Goal: Check status

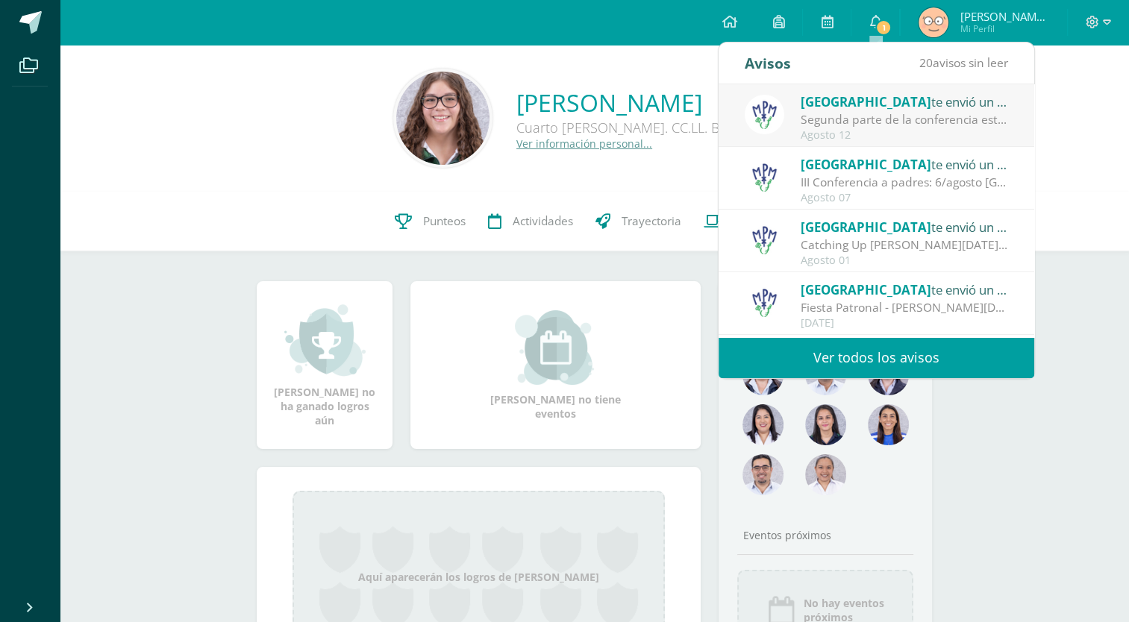
click at [828, 139] on div "Agosto 12" at bounding box center [904, 135] width 207 height 13
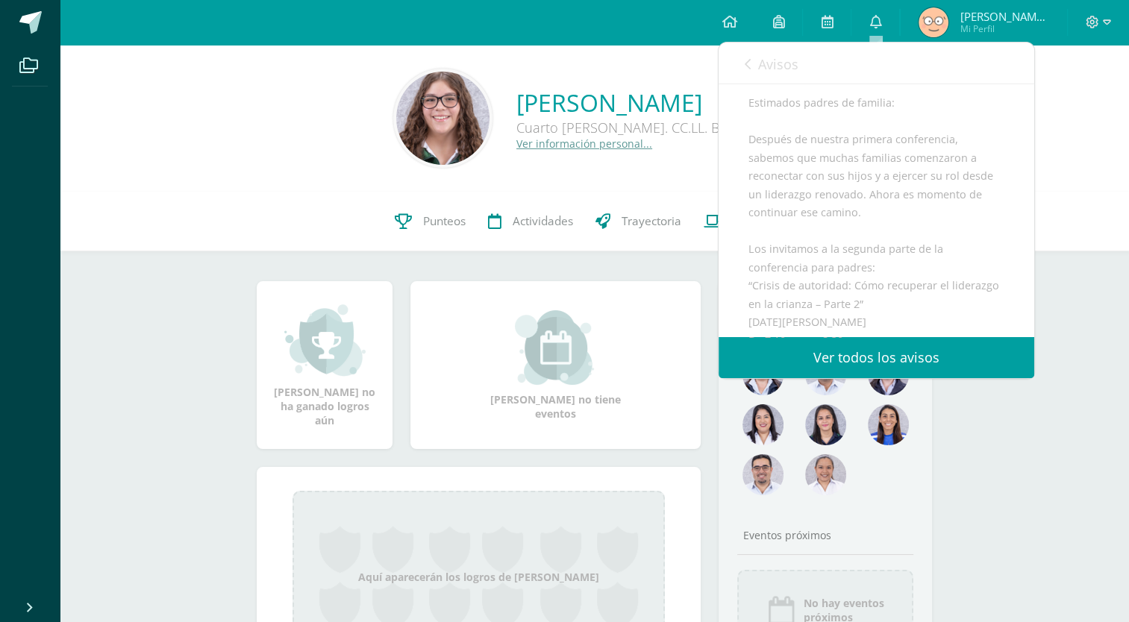
scroll to position [125, 0]
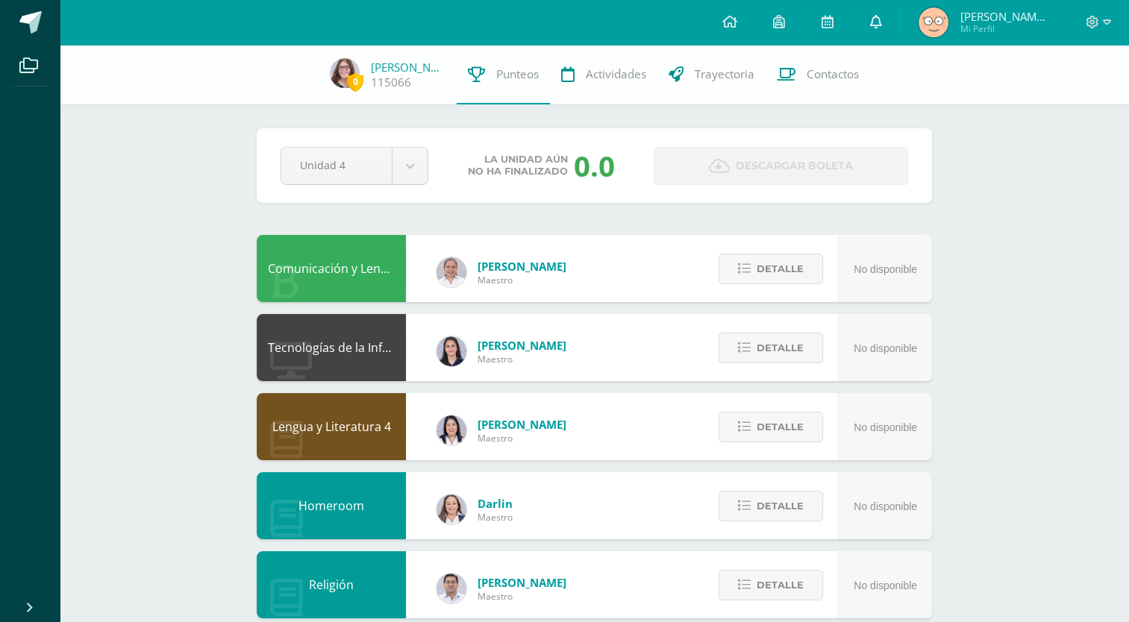
click at [877, 29] on span at bounding box center [875, 22] width 12 height 16
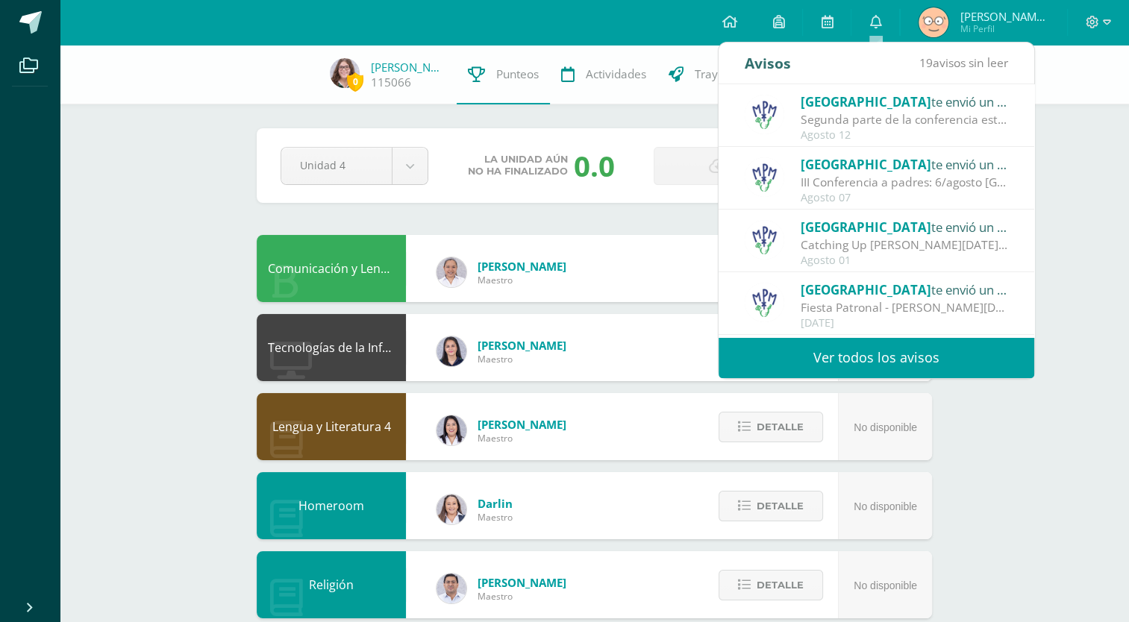
click at [889, 104] on span "[GEOGRAPHIC_DATA]" at bounding box center [866, 101] width 131 height 17
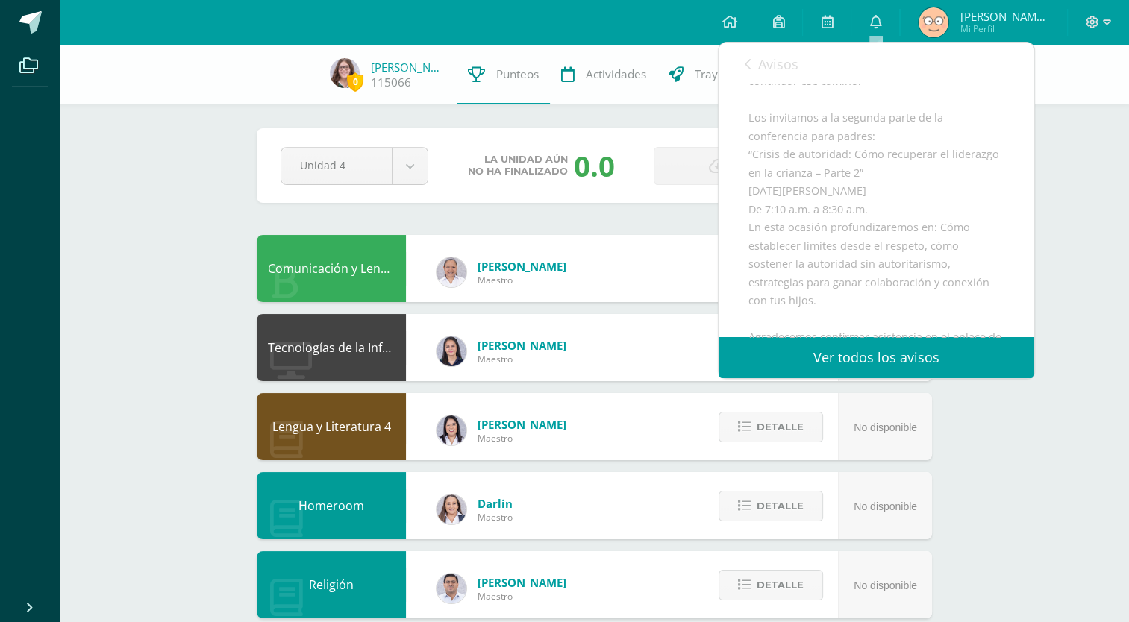
scroll to position [491, 0]
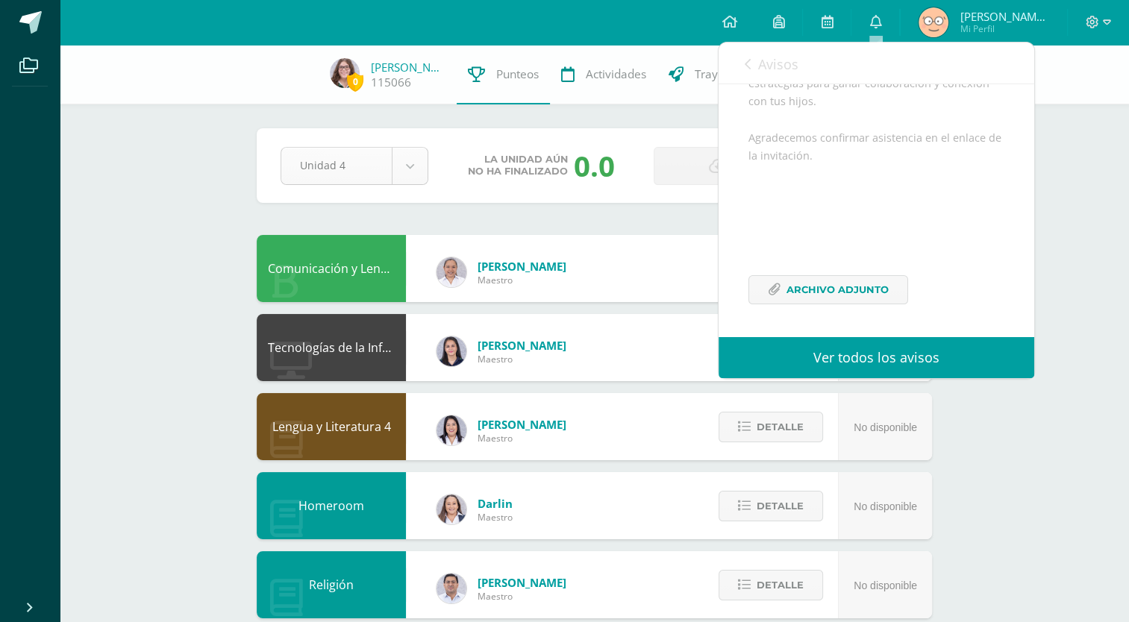
click at [407, 160] on body "Archivos Cerrar panel Configuración Cerrar sesión [PERSON_NAME] Mi Perfil Mis a…" at bounding box center [564, 601] width 1129 height 1202
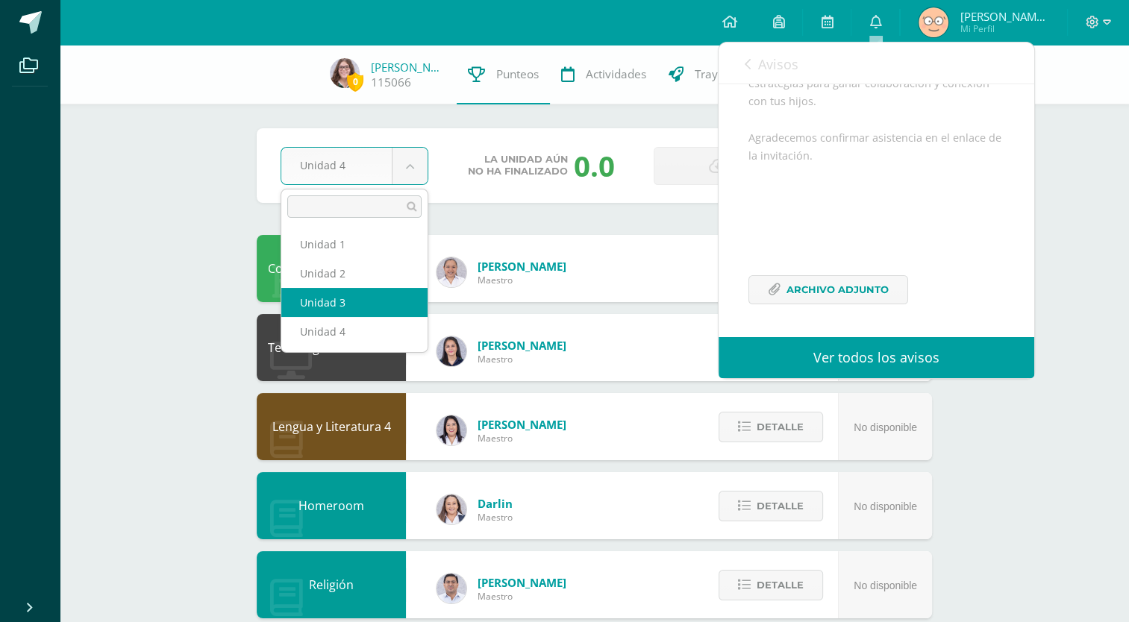
select select "Unidad 3"
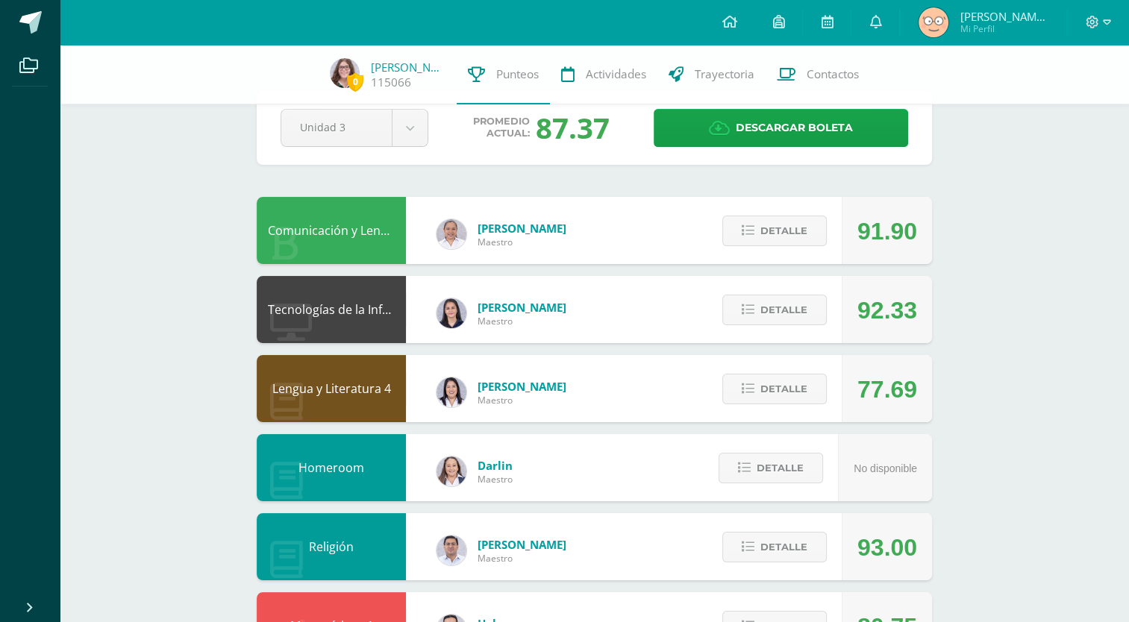
scroll to position [44, 0]
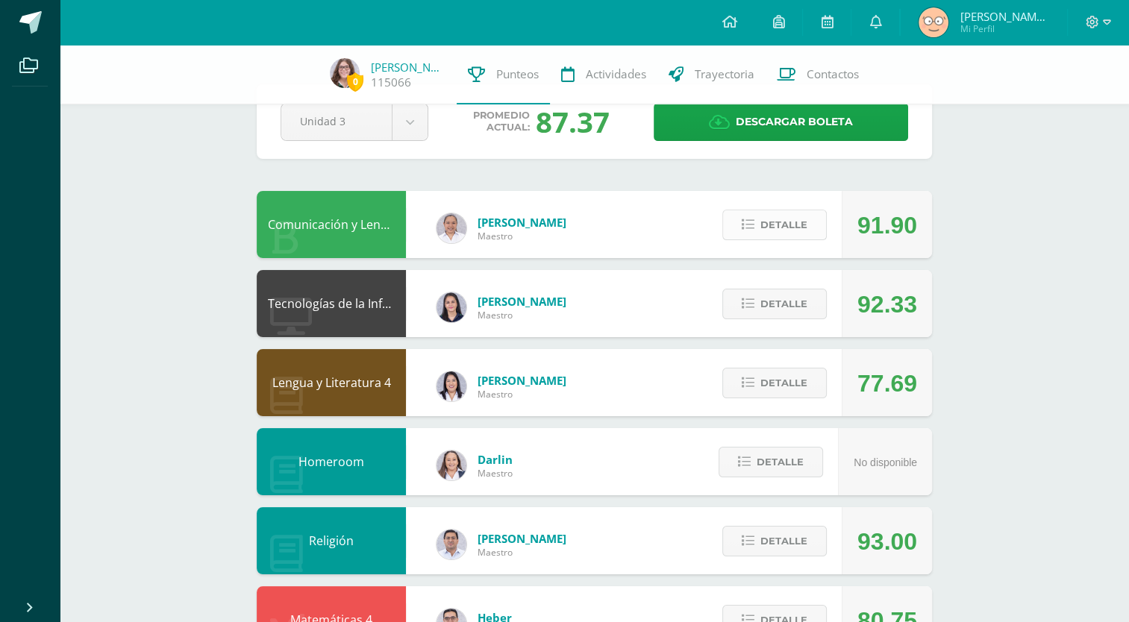
click at [792, 219] on span "Detalle" at bounding box center [783, 225] width 47 height 28
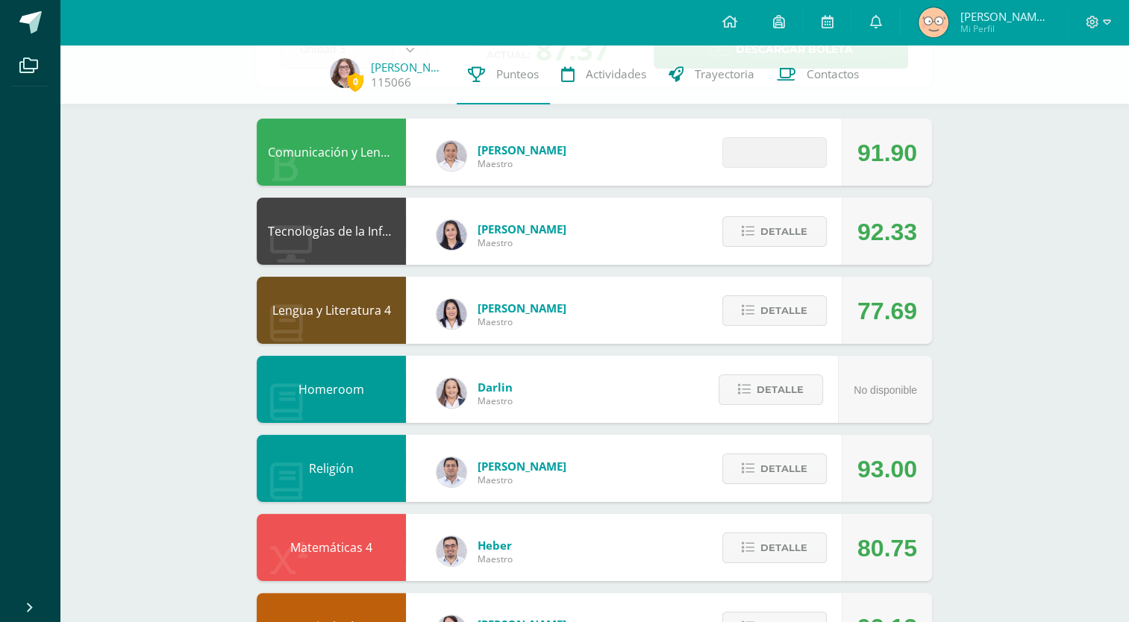
scroll to position [128, 0]
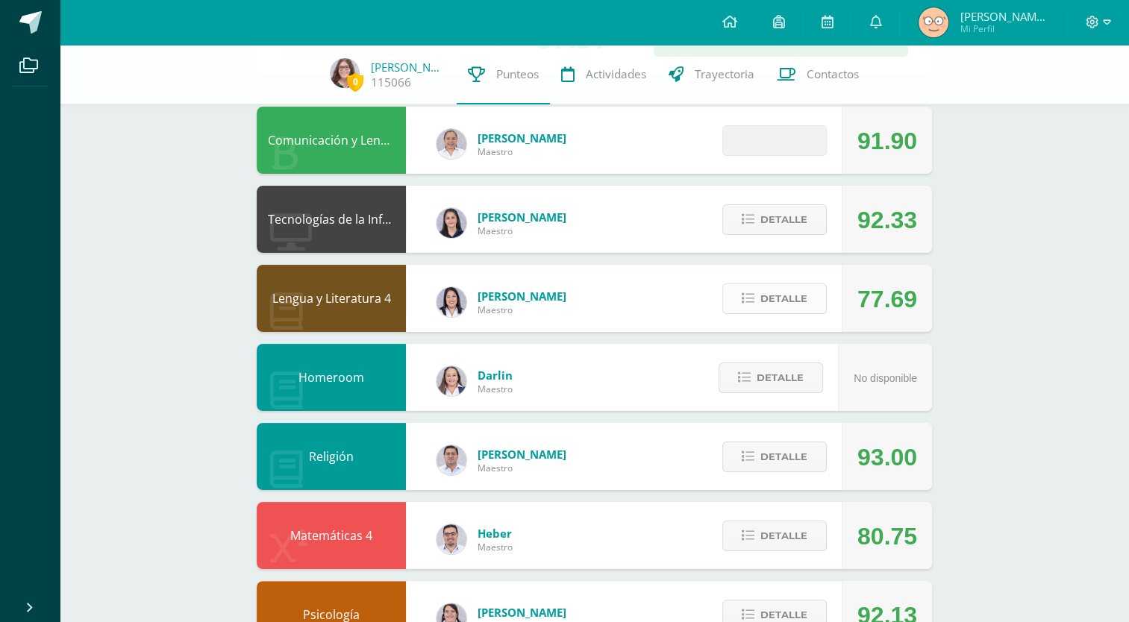
click at [792, 307] on span "Detalle" at bounding box center [783, 299] width 47 height 28
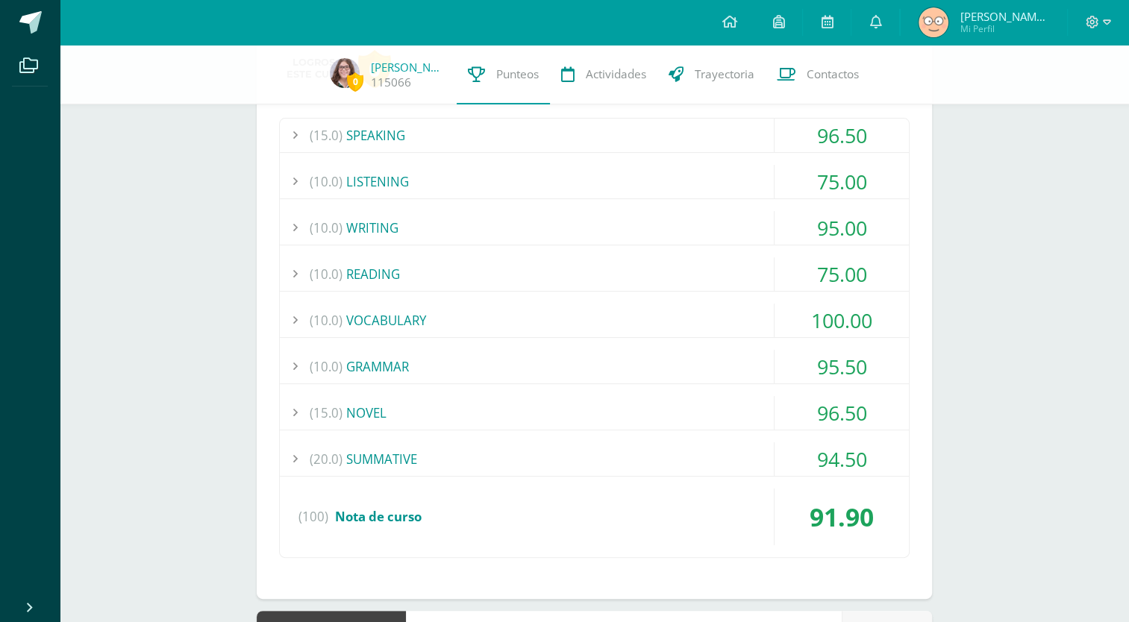
scroll to position [269, 0]
click at [685, 453] on div "(20.0) SUMMATIVE" at bounding box center [594, 459] width 629 height 34
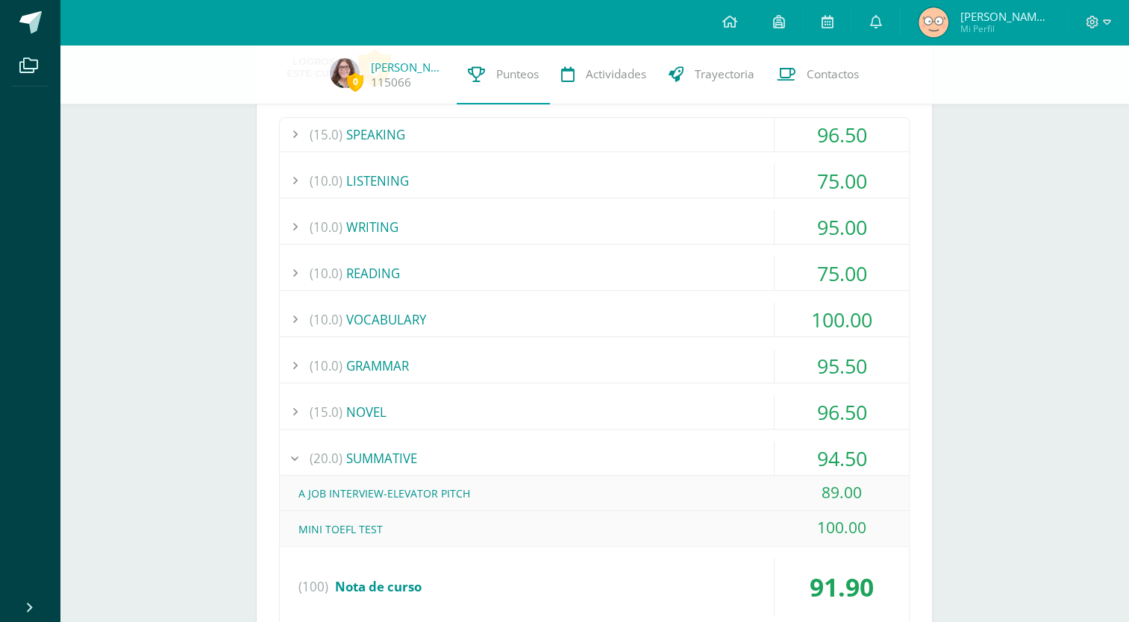
click at [685, 453] on div "(20.0) SUMMATIVE" at bounding box center [594, 459] width 629 height 34
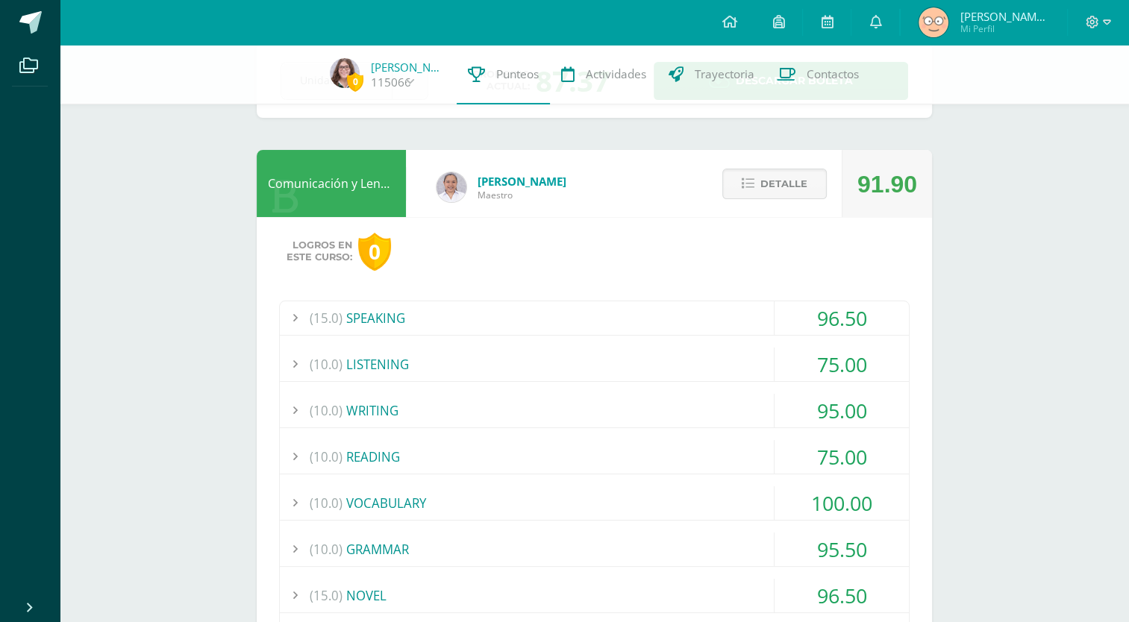
scroll to position [74, 0]
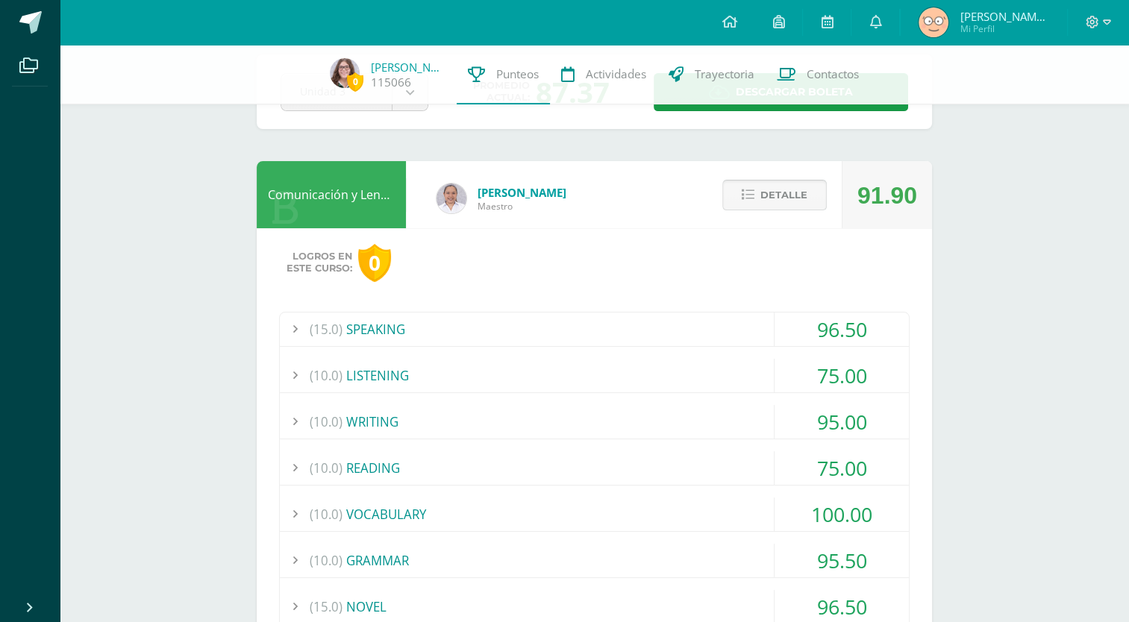
click at [775, 196] on span "Detalle" at bounding box center [783, 195] width 47 height 28
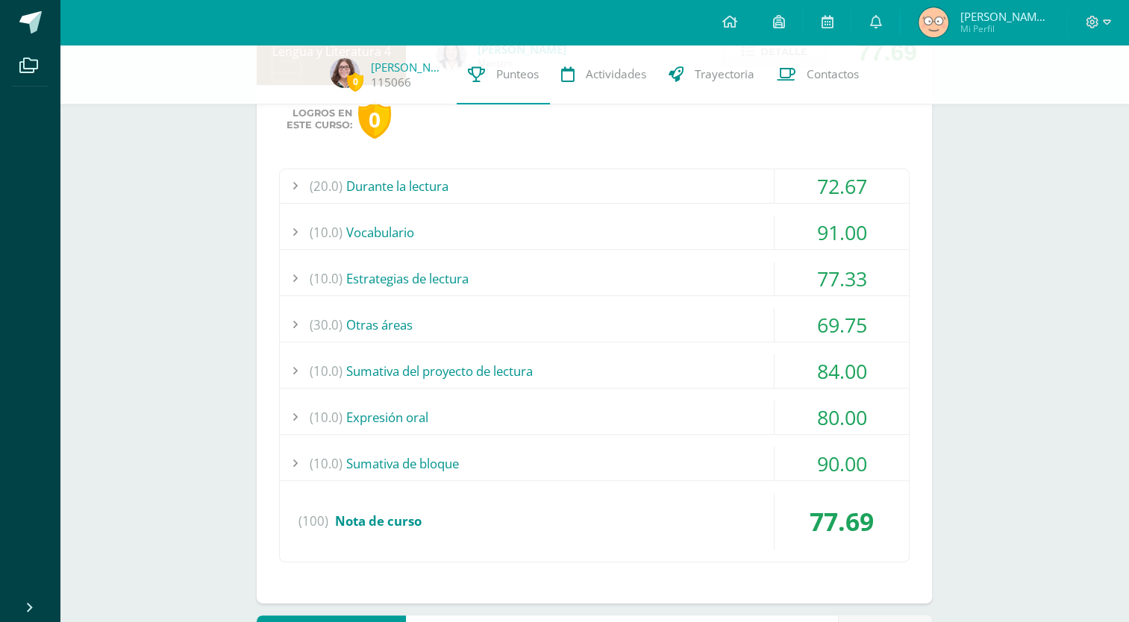
scroll to position [375, 0]
click at [639, 360] on div "(10.0) Sumativa del proyecto de lectura" at bounding box center [594, 372] width 629 height 34
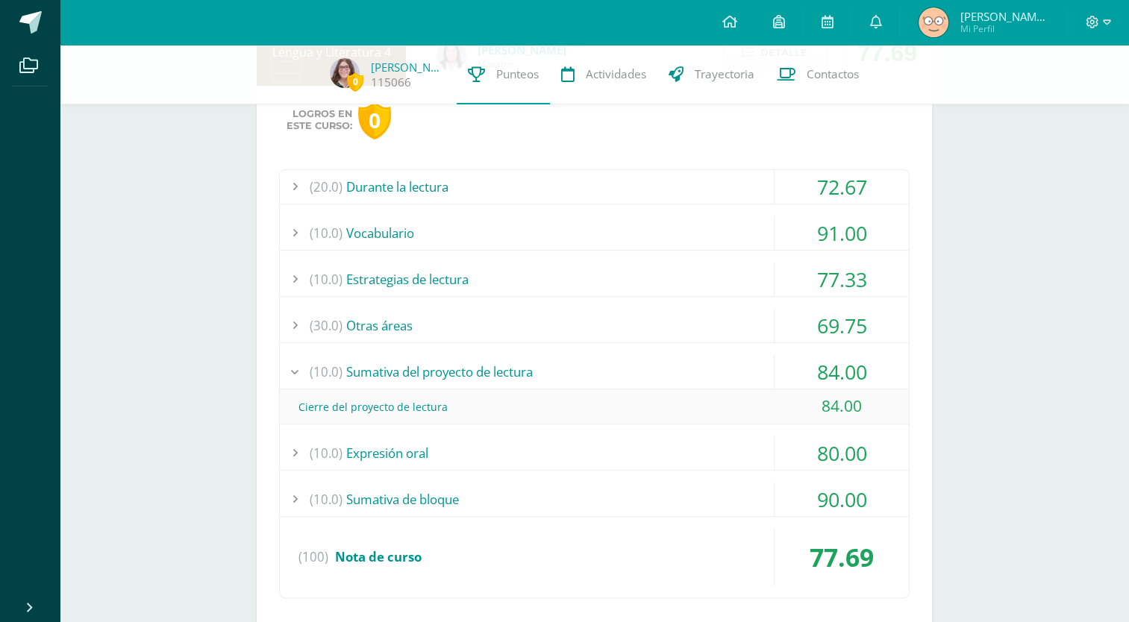
click at [640, 325] on div "(30.0) Otras áreas" at bounding box center [594, 326] width 629 height 34
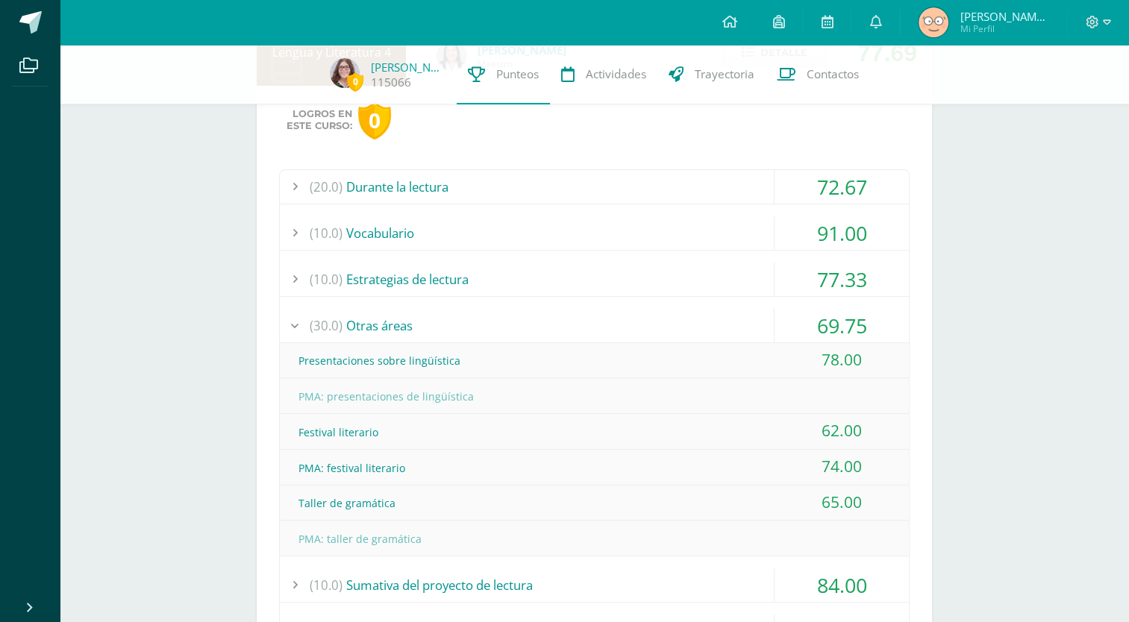
click at [641, 325] on div "(30.0) Otras áreas" at bounding box center [594, 326] width 629 height 34
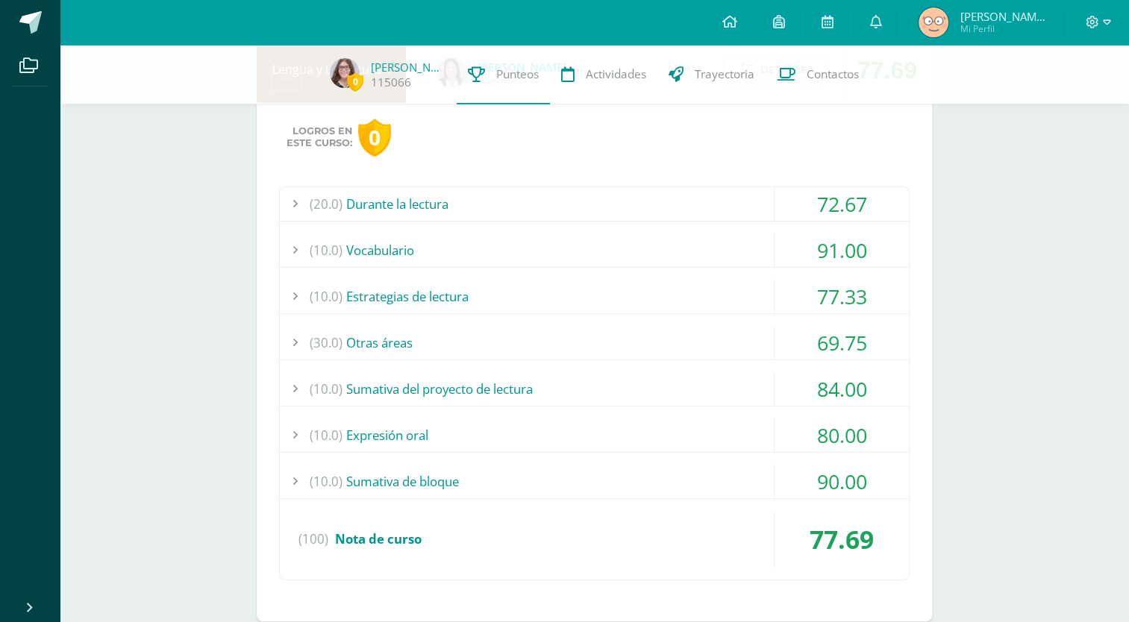
scroll to position [358, 0]
click at [574, 491] on div "(10.0) Sumativa de bloque" at bounding box center [594, 481] width 629 height 34
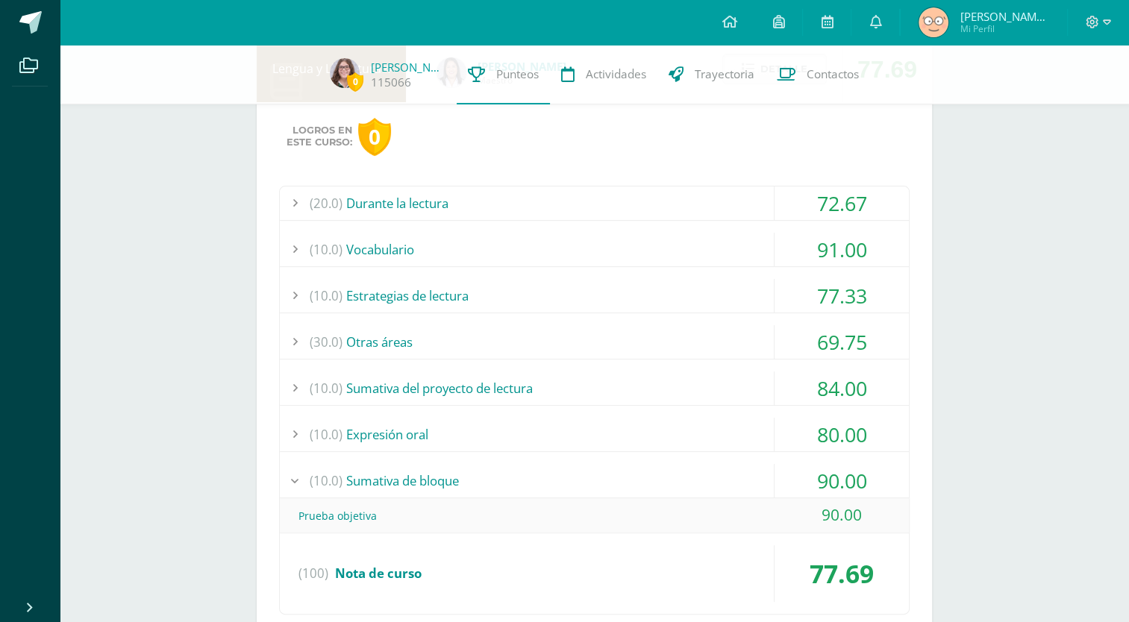
click at [574, 491] on div "(10.0) Sumativa de bloque" at bounding box center [594, 481] width 629 height 34
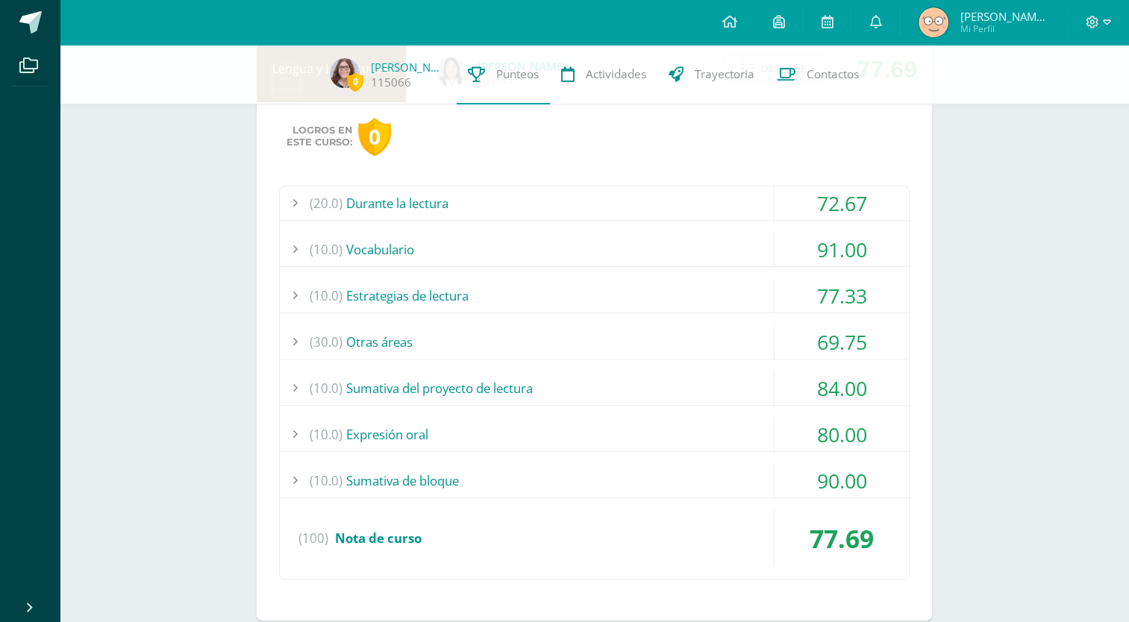
click at [567, 395] on div "(10.0) Sumativa del proyecto de lectura" at bounding box center [594, 389] width 629 height 34
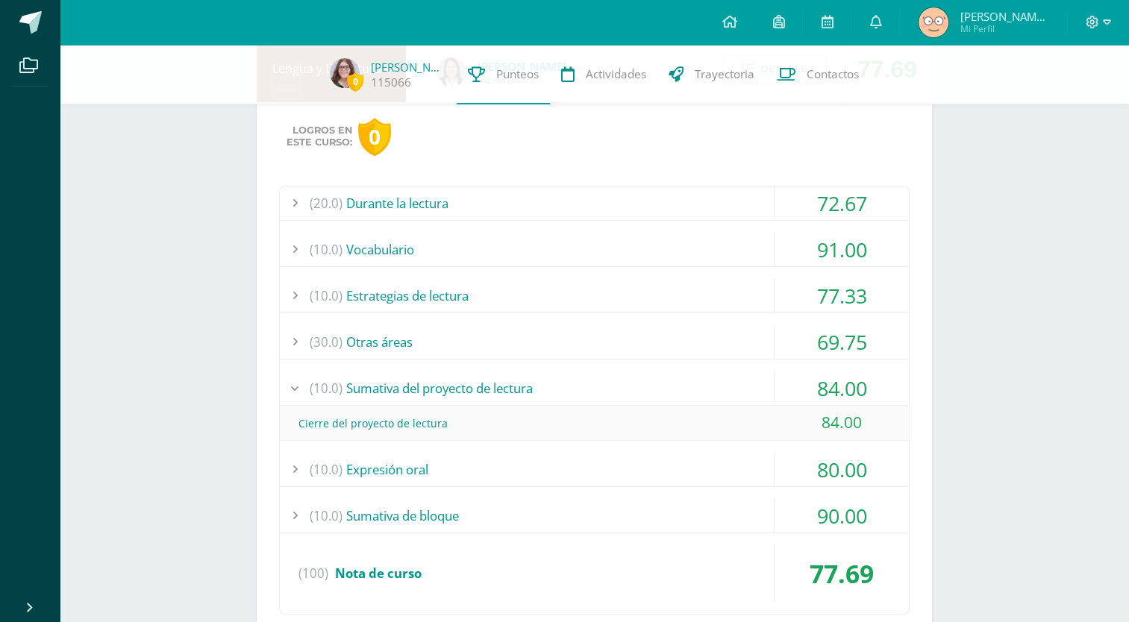
click at [567, 395] on div "(10.0) Sumativa del proyecto de lectura" at bounding box center [594, 389] width 629 height 34
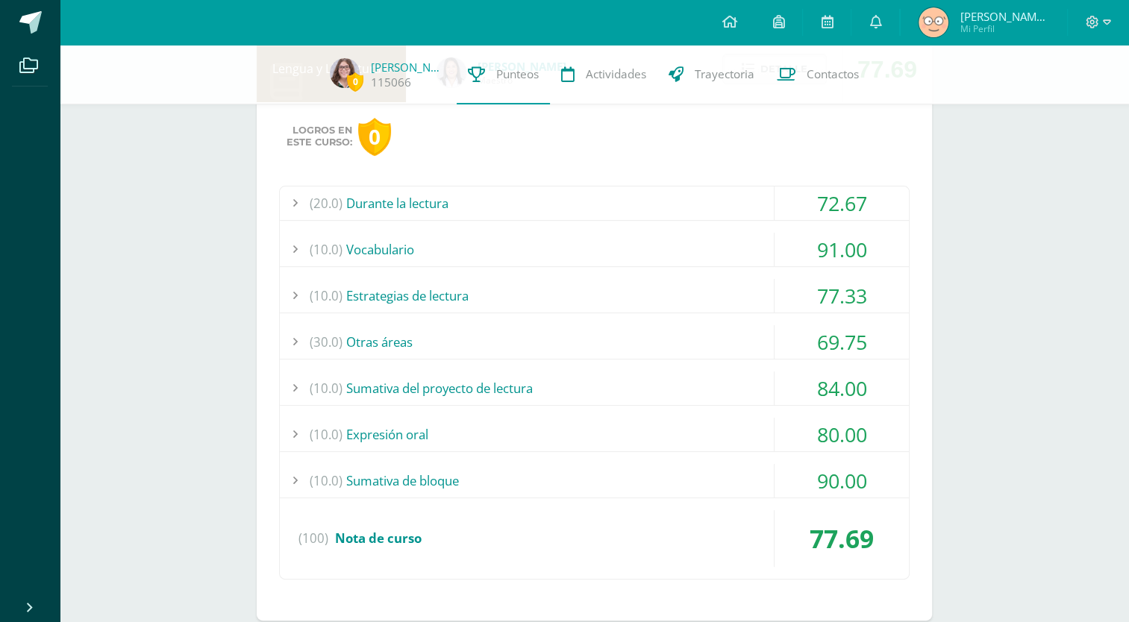
click at [483, 309] on div "(10.0) Estrategias de lectura" at bounding box center [594, 296] width 629 height 34
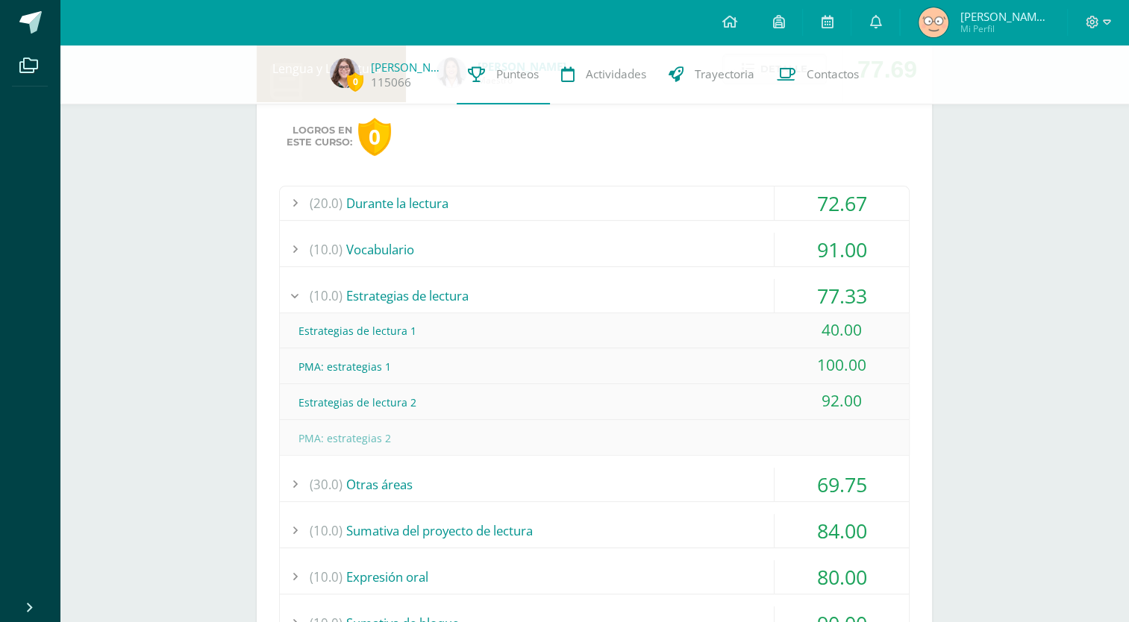
click at [483, 309] on div "(10.0) Estrategias de lectura" at bounding box center [594, 296] width 629 height 34
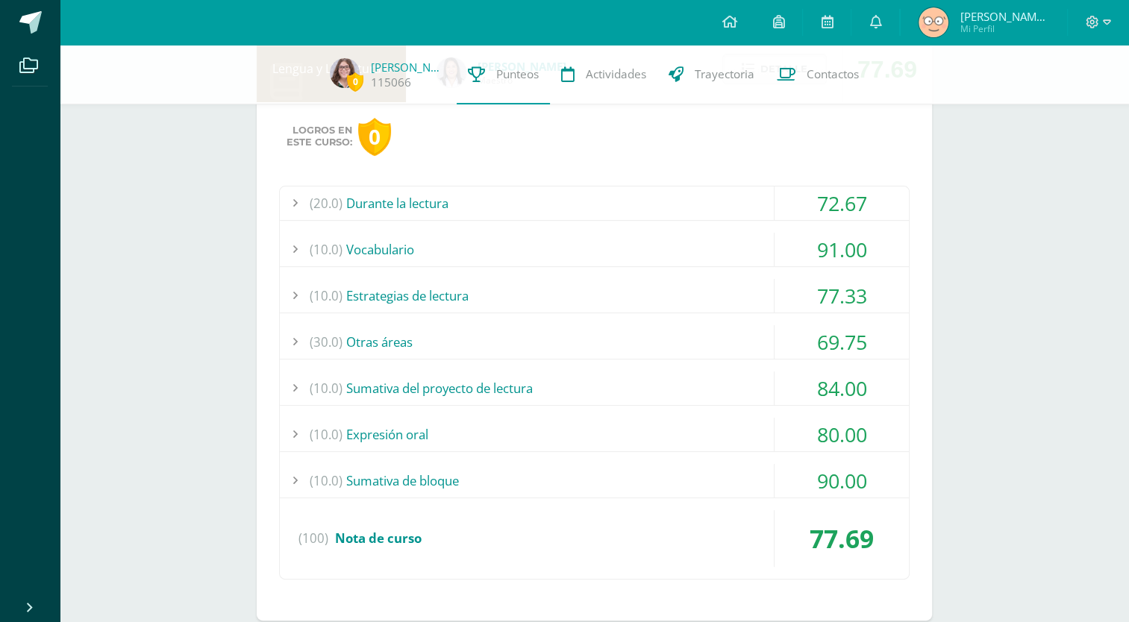
click at [515, 383] on div "(10.0) Sumativa del proyecto de lectura" at bounding box center [594, 389] width 629 height 34
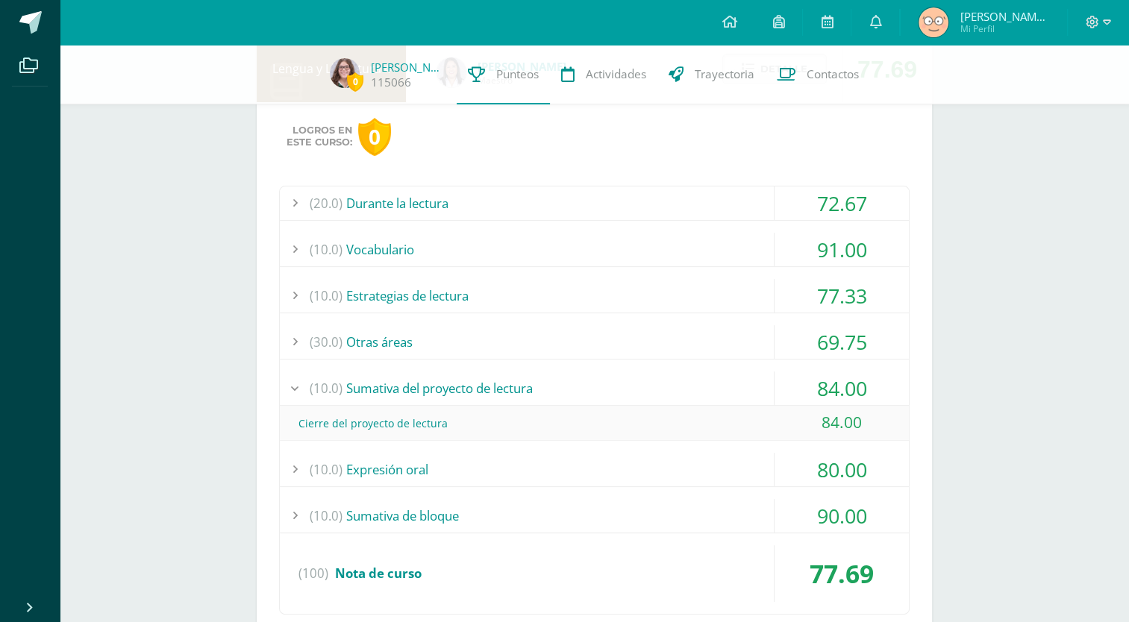
click at [525, 472] on div "(10.0) Expresión oral" at bounding box center [594, 470] width 629 height 34
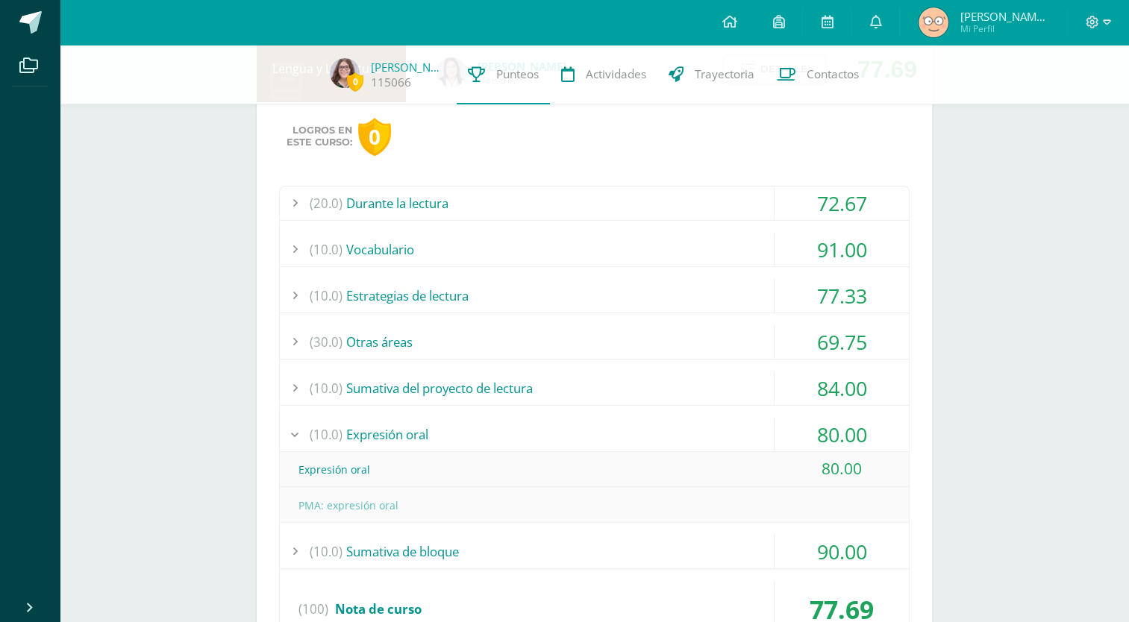
click at [488, 386] on div "(10.0) Sumativa del proyecto de lectura" at bounding box center [594, 389] width 629 height 34
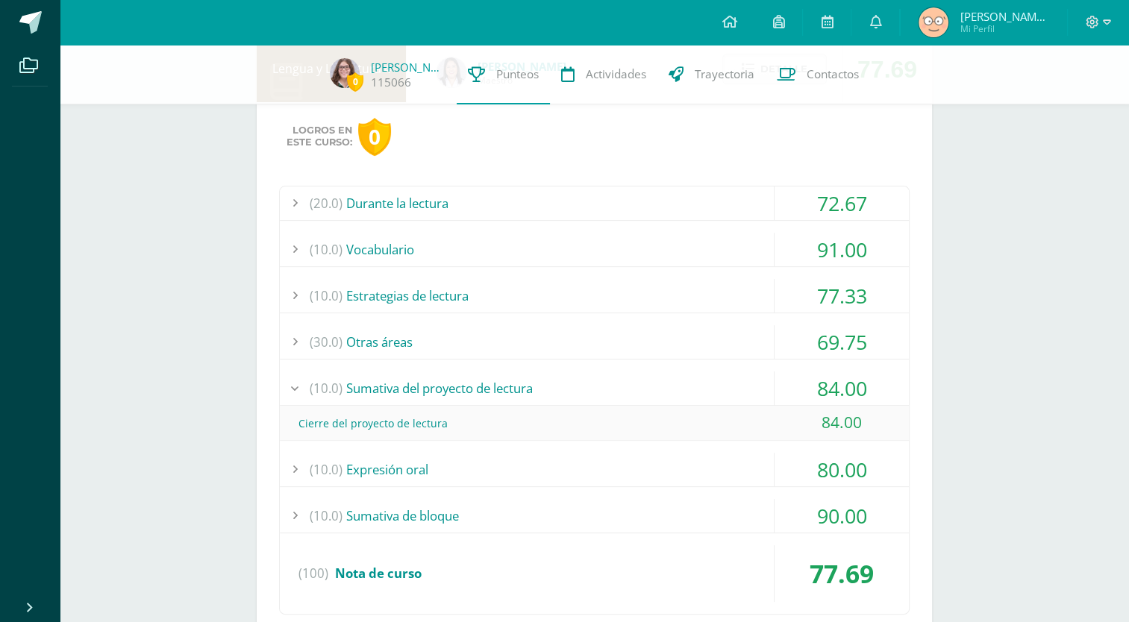
click at [447, 352] on div "(30.0) Otras áreas" at bounding box center [594, 342] width 629 height 34
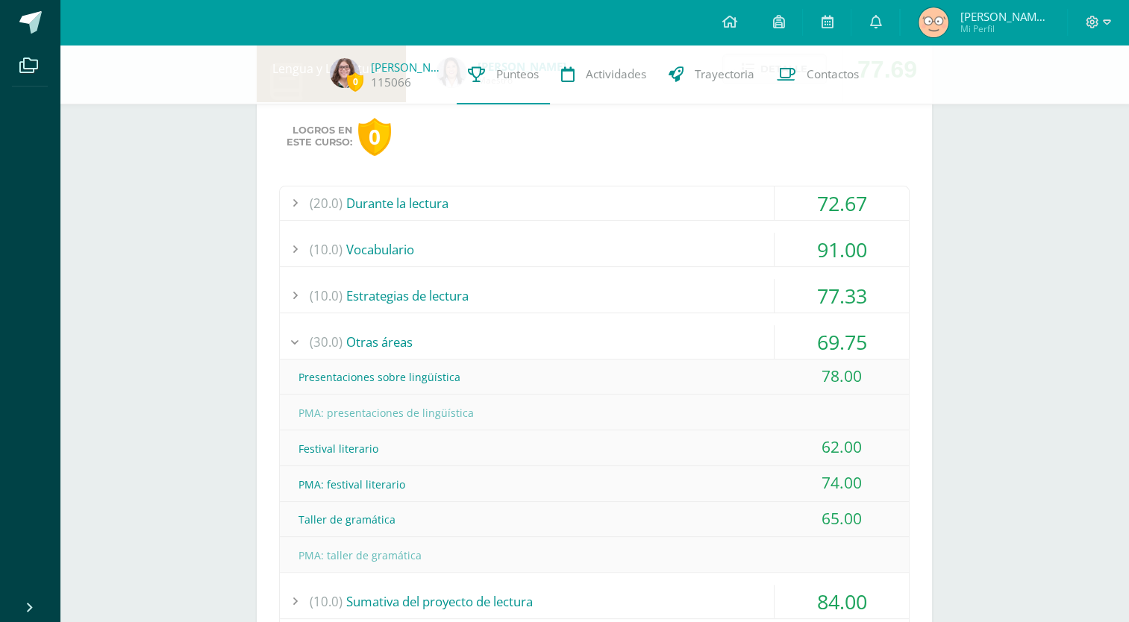
click at [671, 292] on div "(10.0) Estrategias de lectura" at bounding box center [594, 296] width 629 height 34
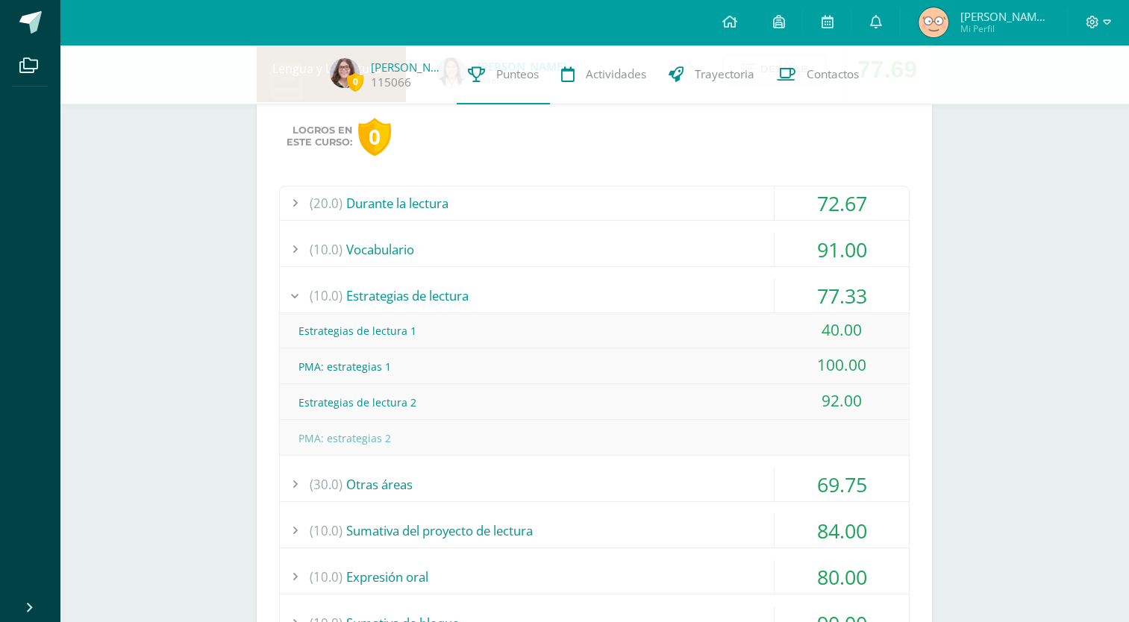
click at [617, 217] on div "(20.0) Durante la lectura" at bounding box center [594, 204] width 629 height 34
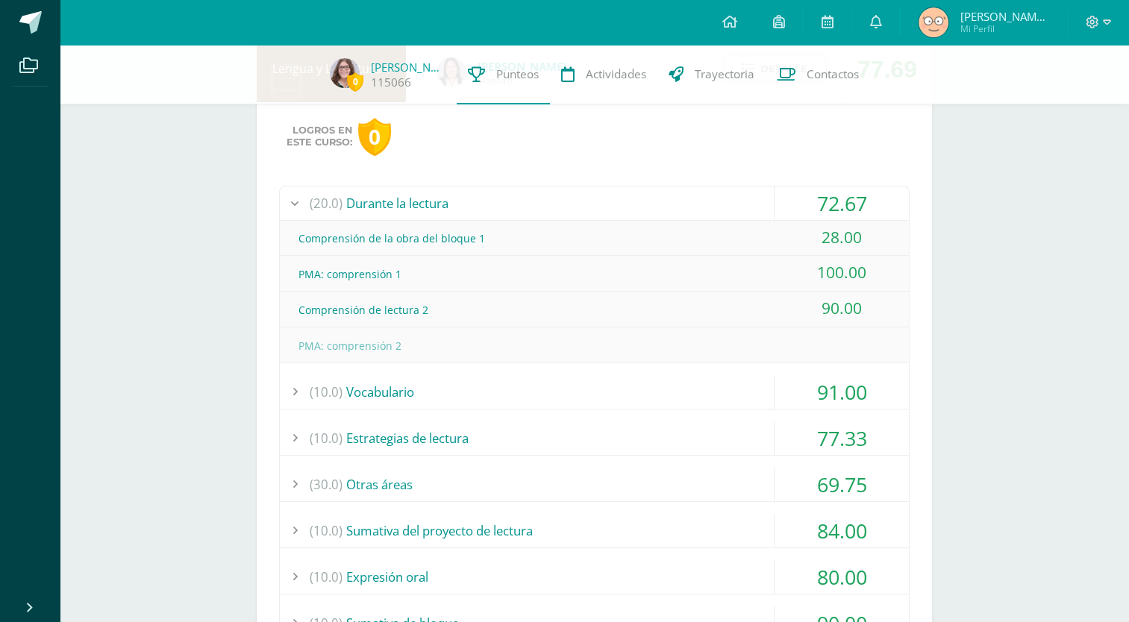
click at [617, 219] on div "(20.0) Durante la lectura" at bounding box center [594, 204] width 629 height 34
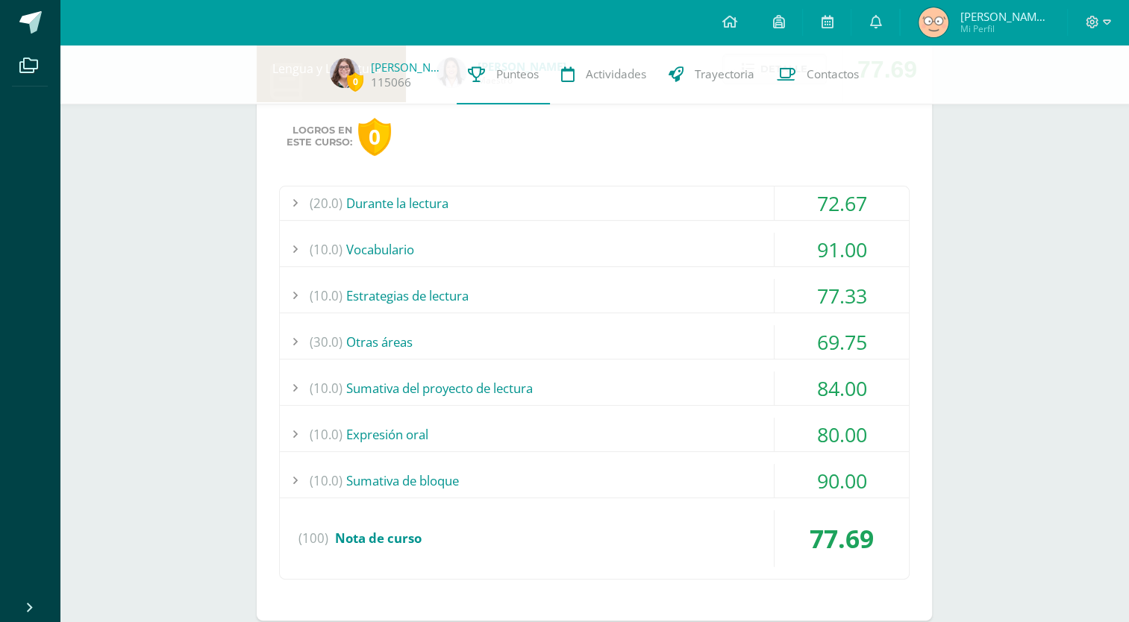
click at [617, 219] on div "(20.0) Durante la lectura" at bounding box center [594, 204] width 629 height 34
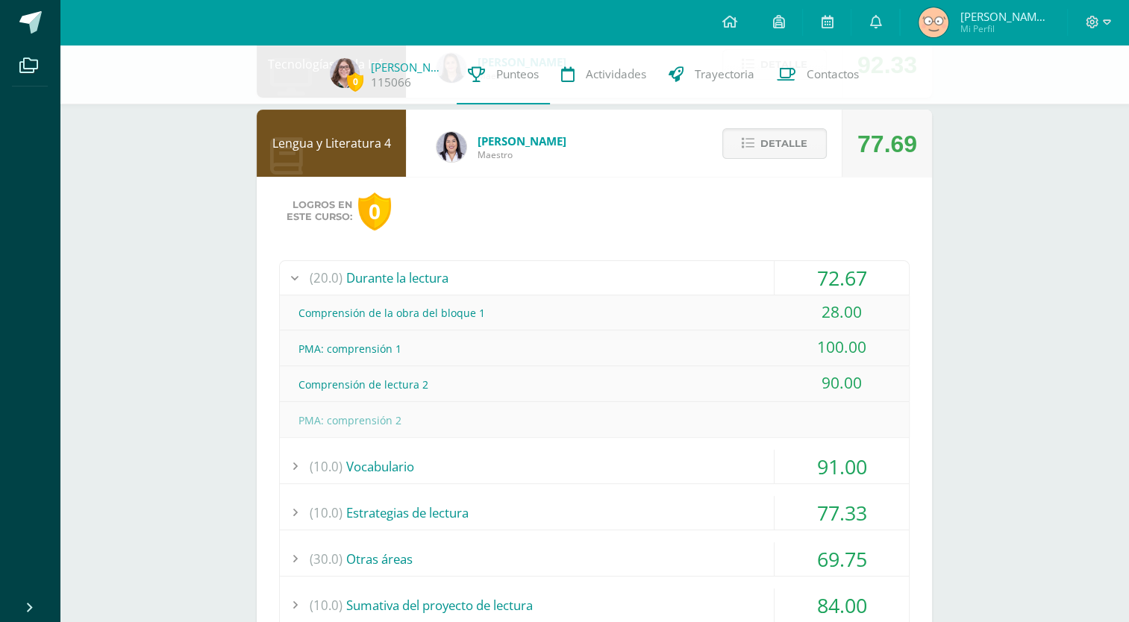
scroll to position [282, 0]
click at [745, 145] on icon at bounding box center [748, 145] width 13 height 13
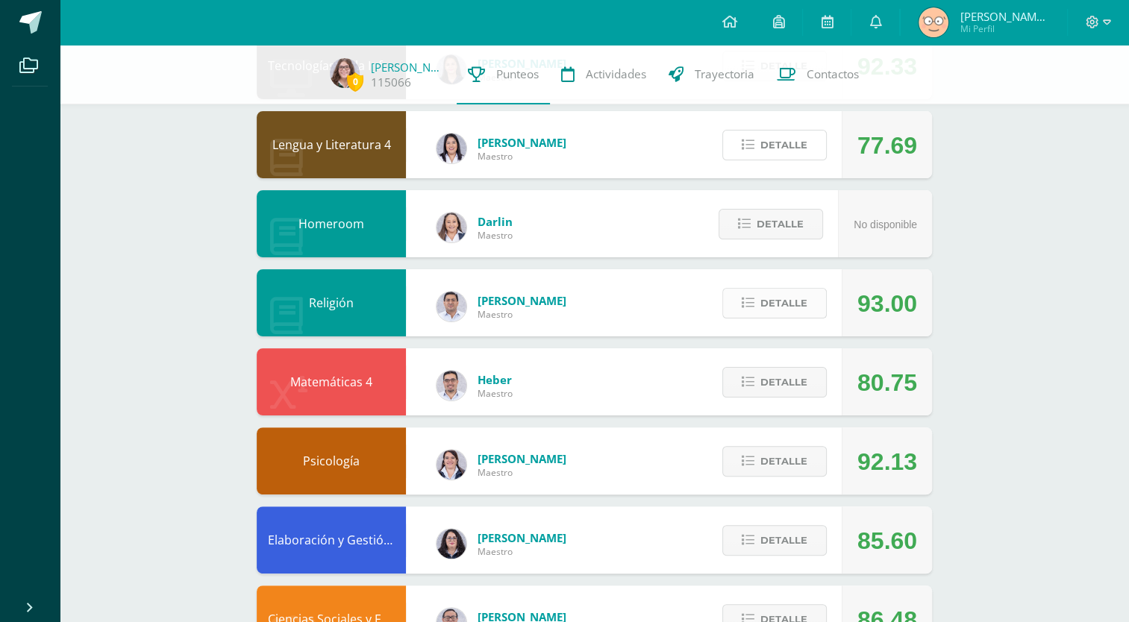
scroll to position [579, 0]
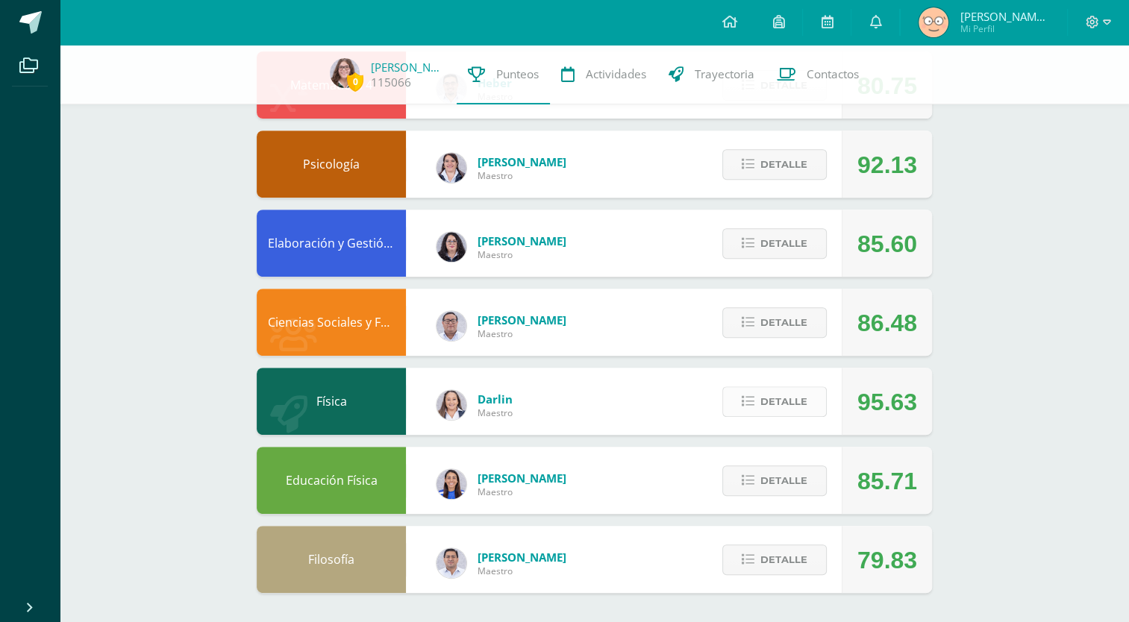
click at [789, 400] on span "Detalle" at bounding box center [783, 402] width 47 height 28
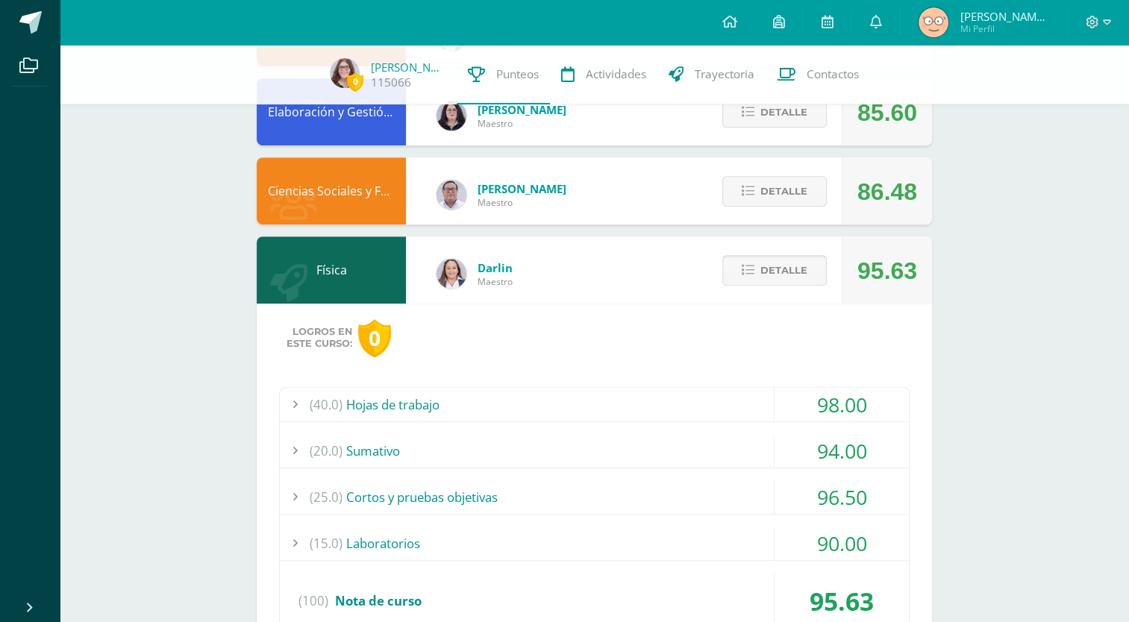
scroll to position [779, 0]
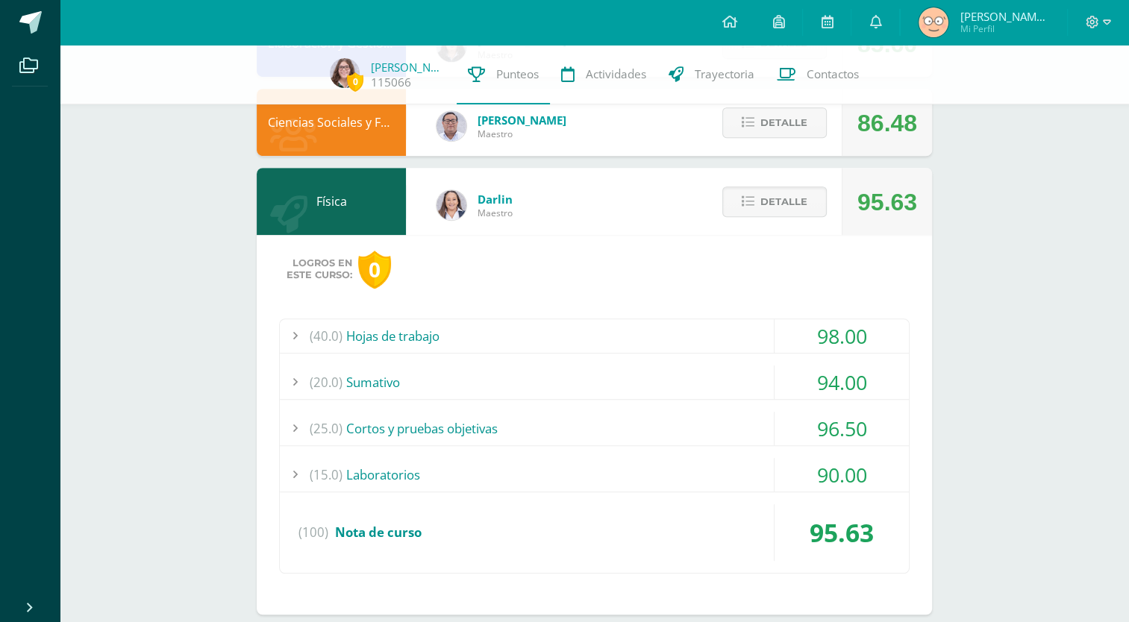
click at [652, 487] on div "(15.0) Laboratorios" at bounding box center [594, 475] width 629 height 34
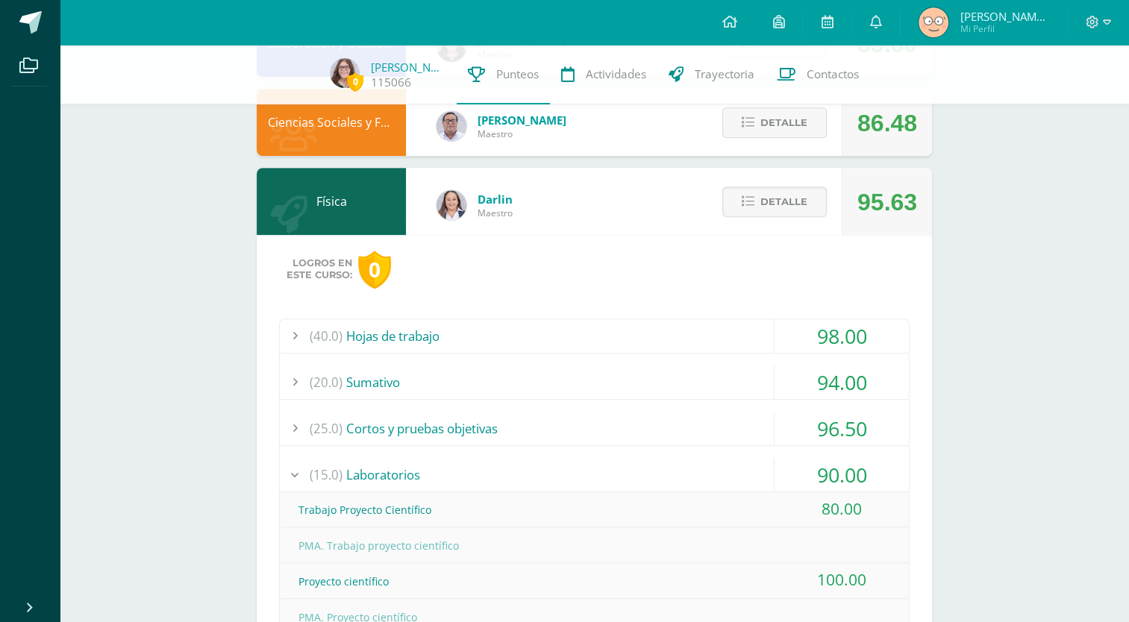
click at [642, 470] on div "(15.0) Laboratorios" at bounding box center [594, 475] width 629 height 34
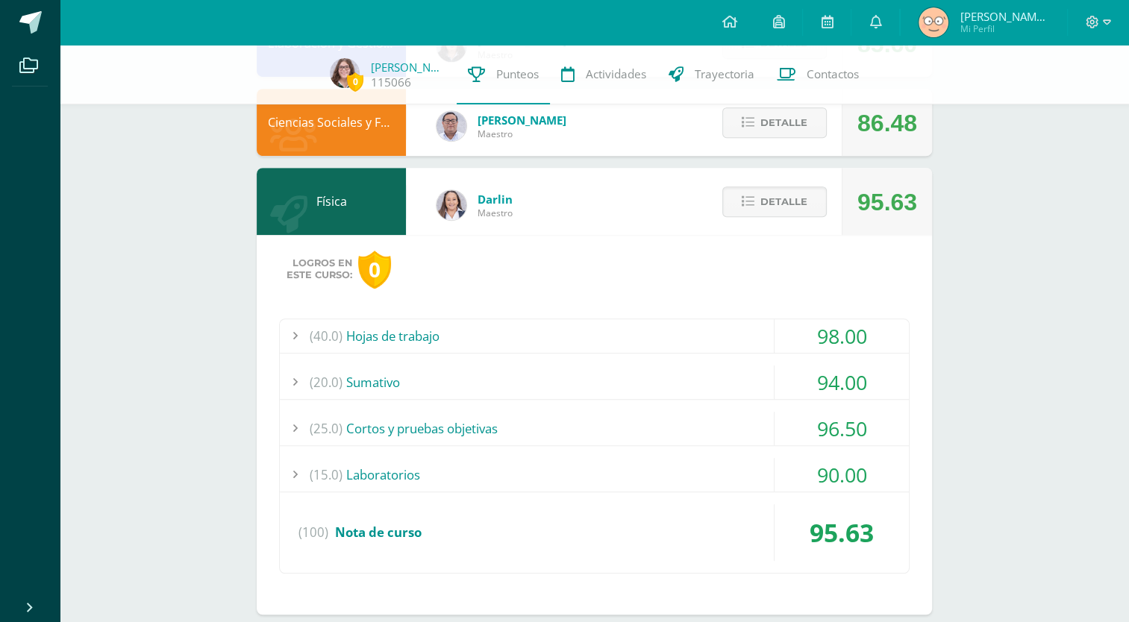
click at [665, 419] on div "(25.0) Cortos y pruebas objetivas" at bounding box center [594, 429] width 629 height 34
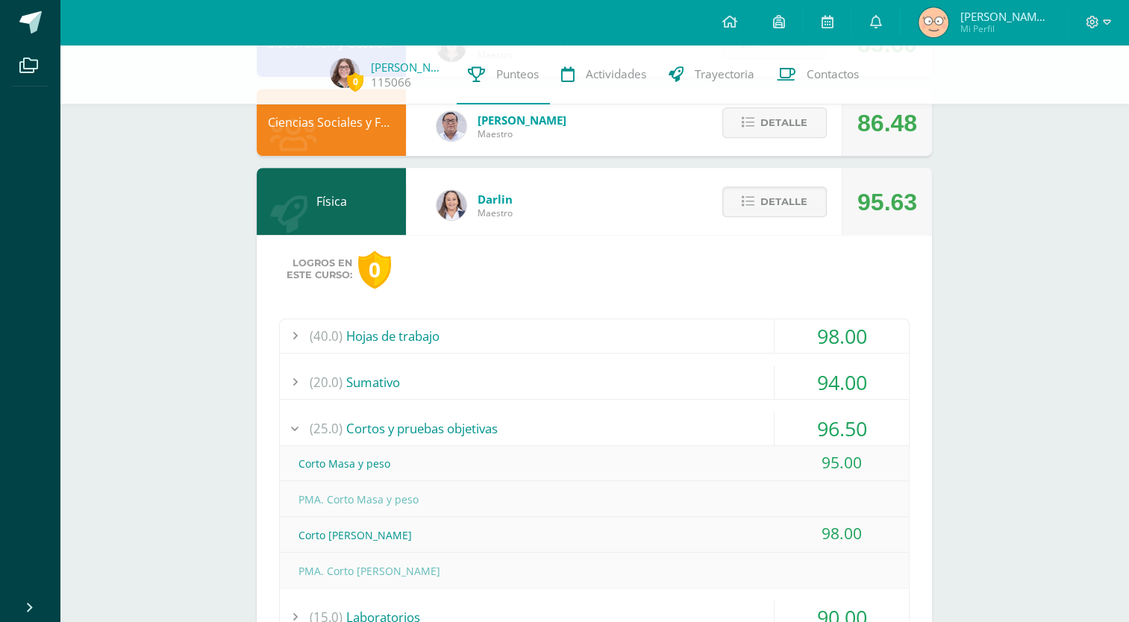
click at [665, 419] on div "(25.0) Cortos y pruebas objetivas" at bounding box center [594, 429] width 629 height 34
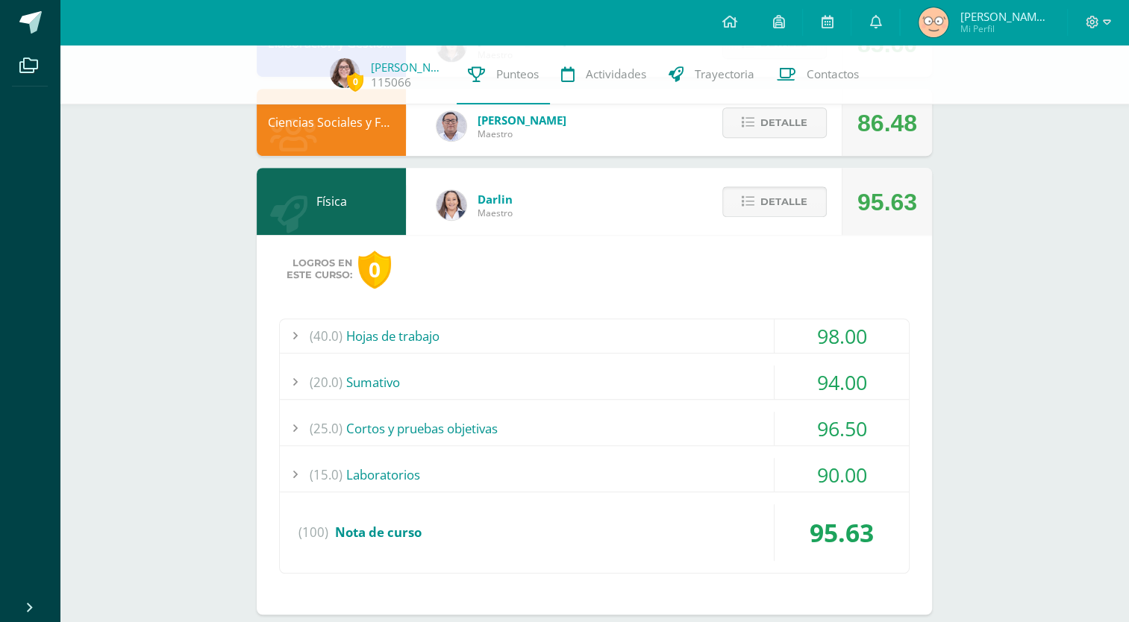
click at [788, 201] on span "Detalle" at bounding box center [783, 202] width 47 height 28
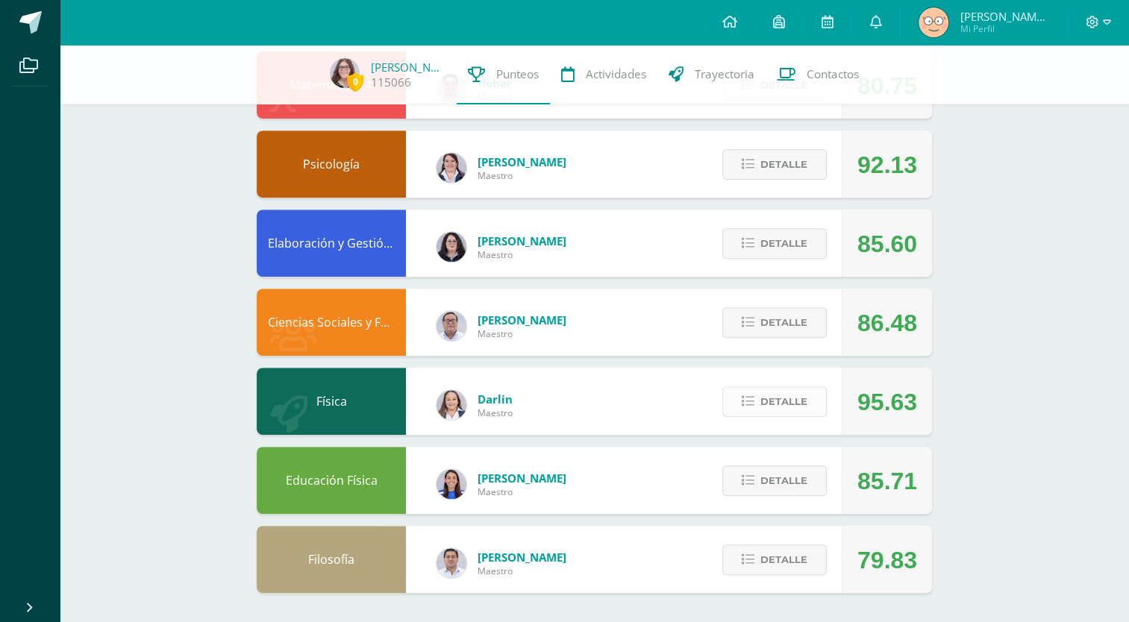
scroll to position [0, 0]
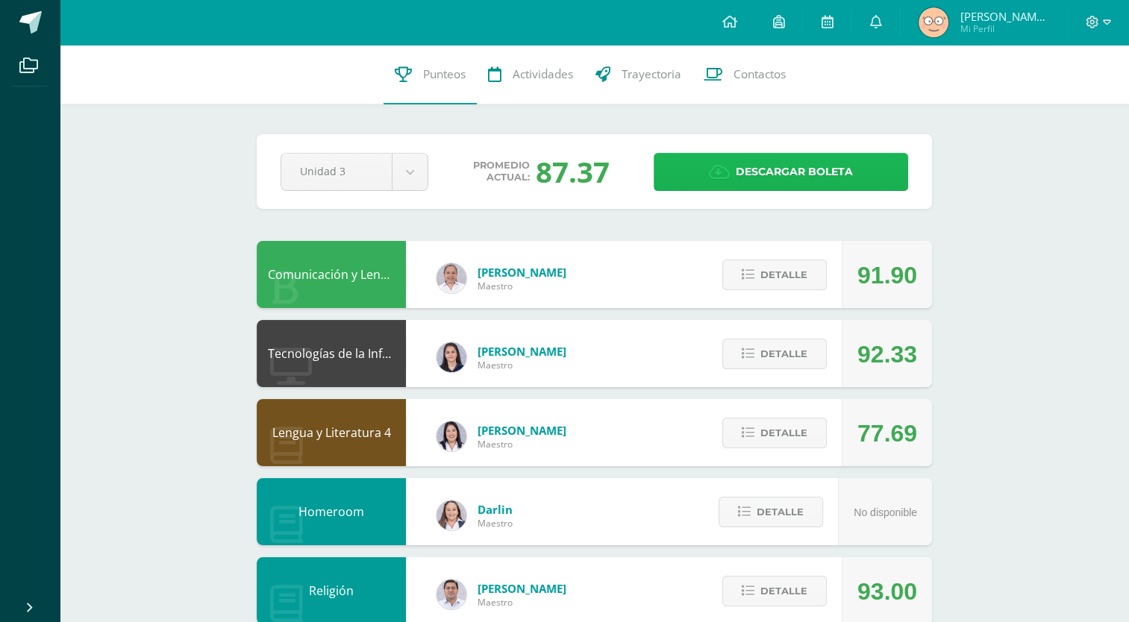
click at [785, 166] on span "Descargar boleta" at bounding box center [794, 172] width 117 height 37
